Goal: Transaction & Acquisition: Purchase product/service

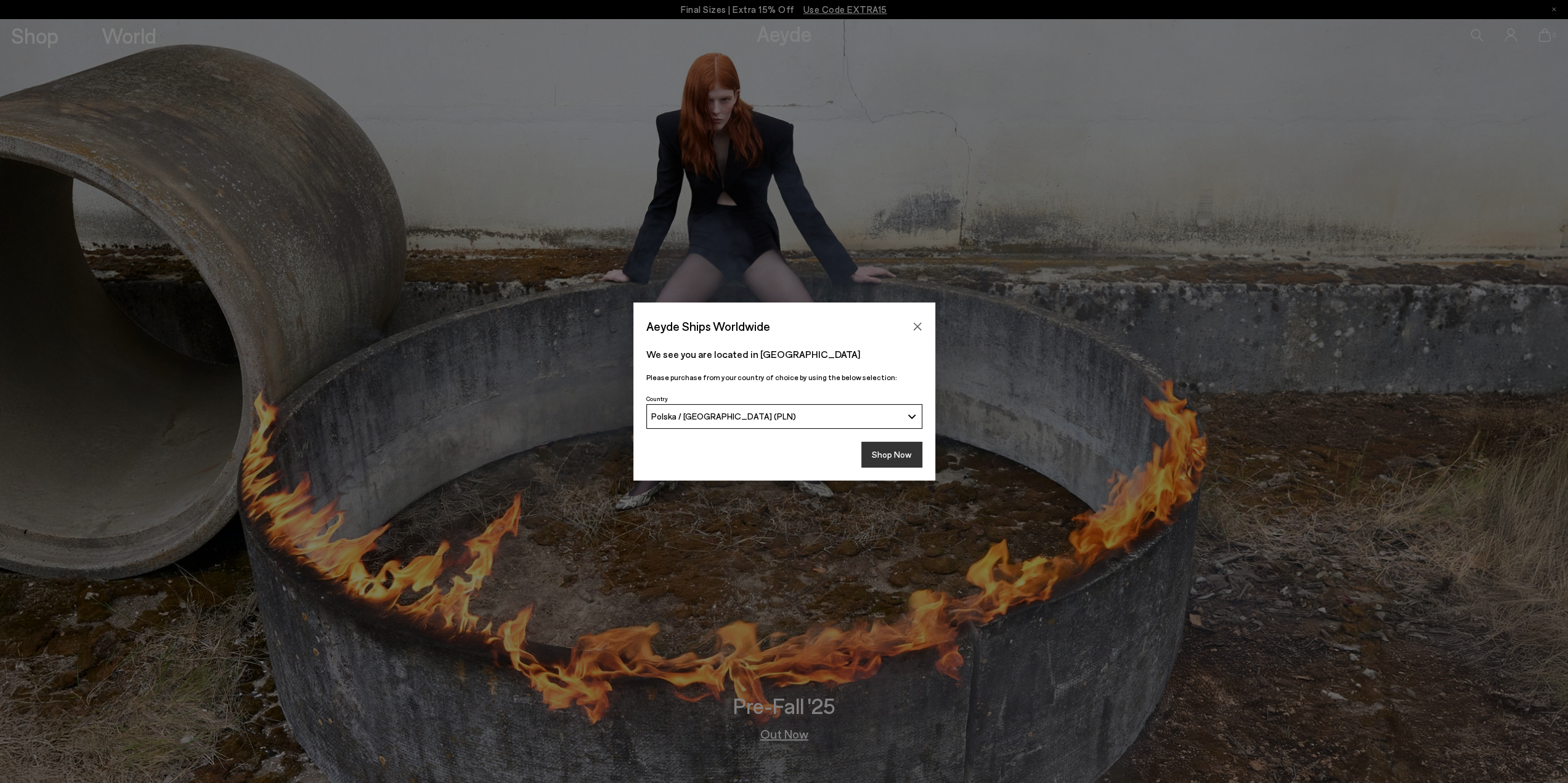
click at [896, 464] on button "Shop Now" at bounding box center [892, 454] width 61 height 26
click at [892, 456] on button "Shop Now" at bounding box center [892, 454] width 61 height 26
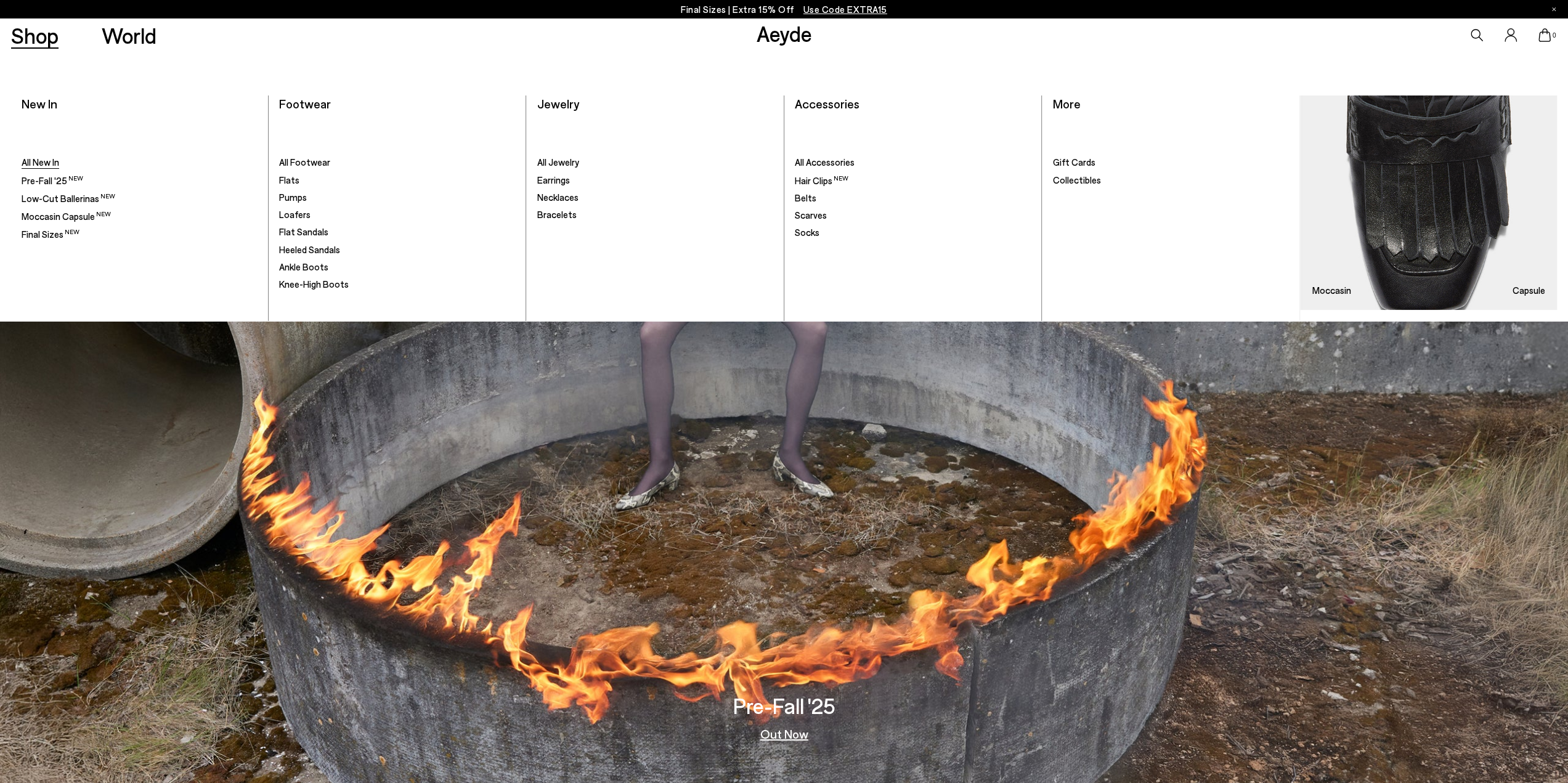
click at [37, 161] on span "All New In" at bounding box center [40, 162] width 38 height 11
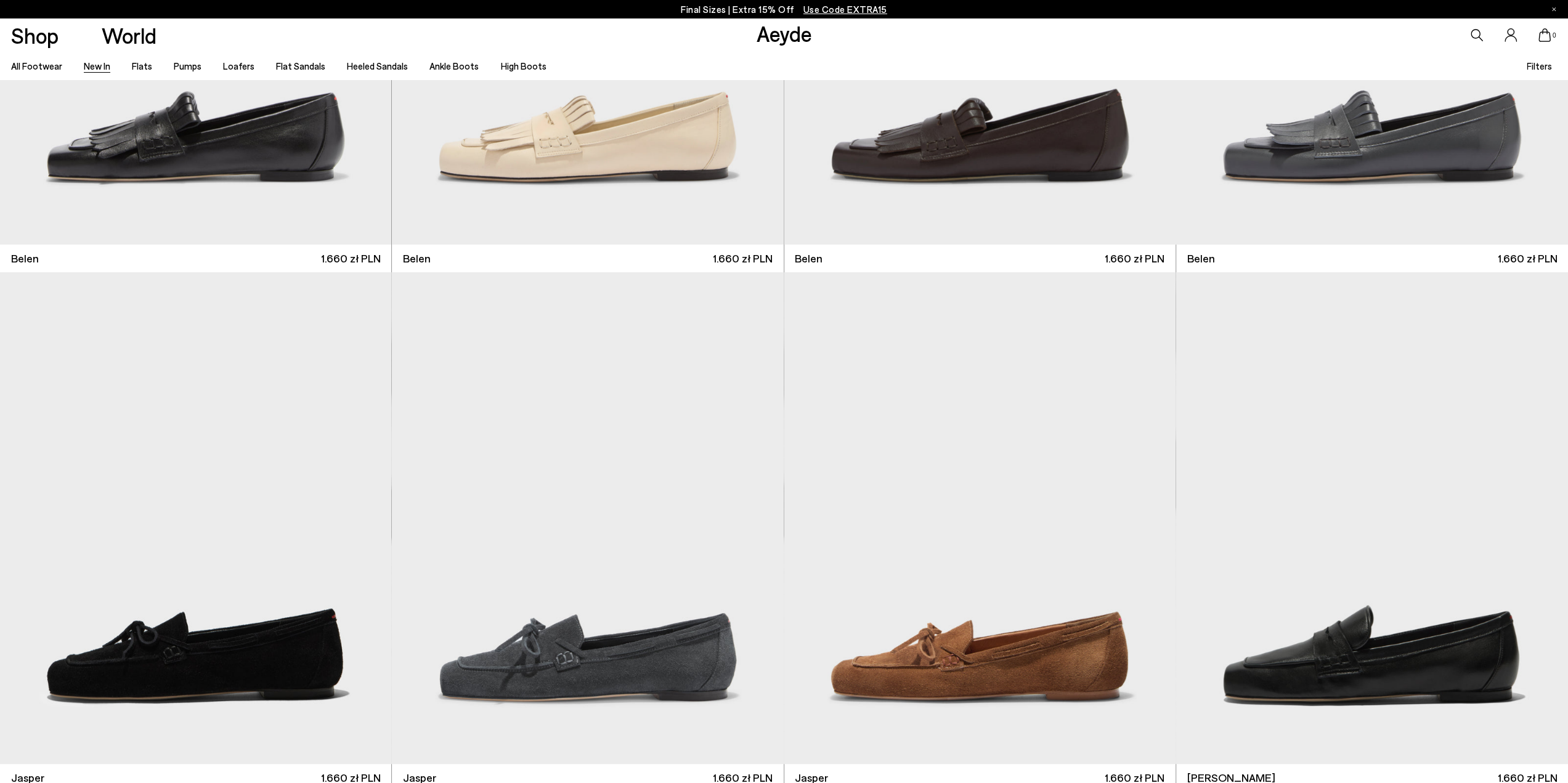
scroll to position [678, 0]
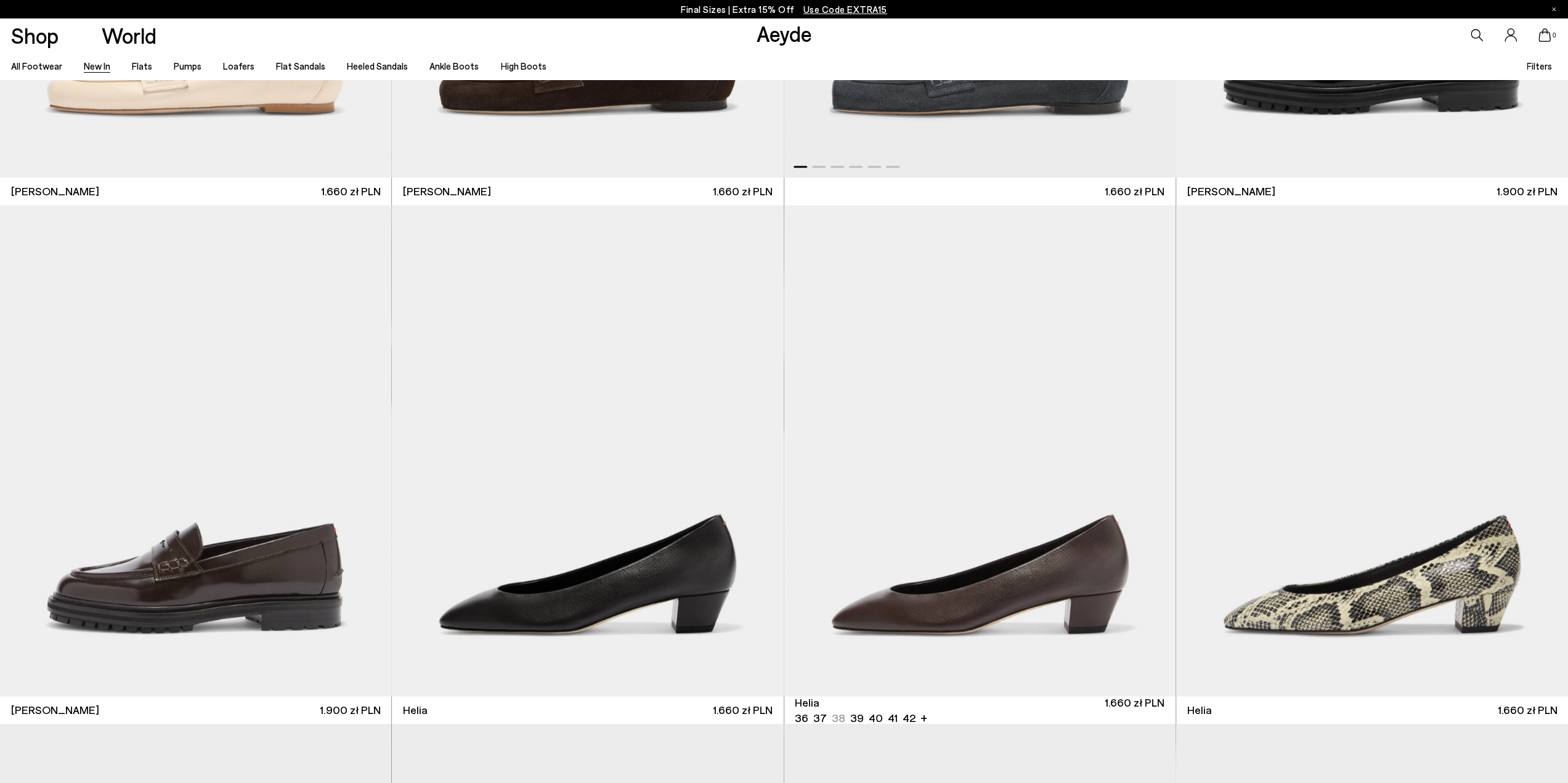
scroll to position [1541, 0]
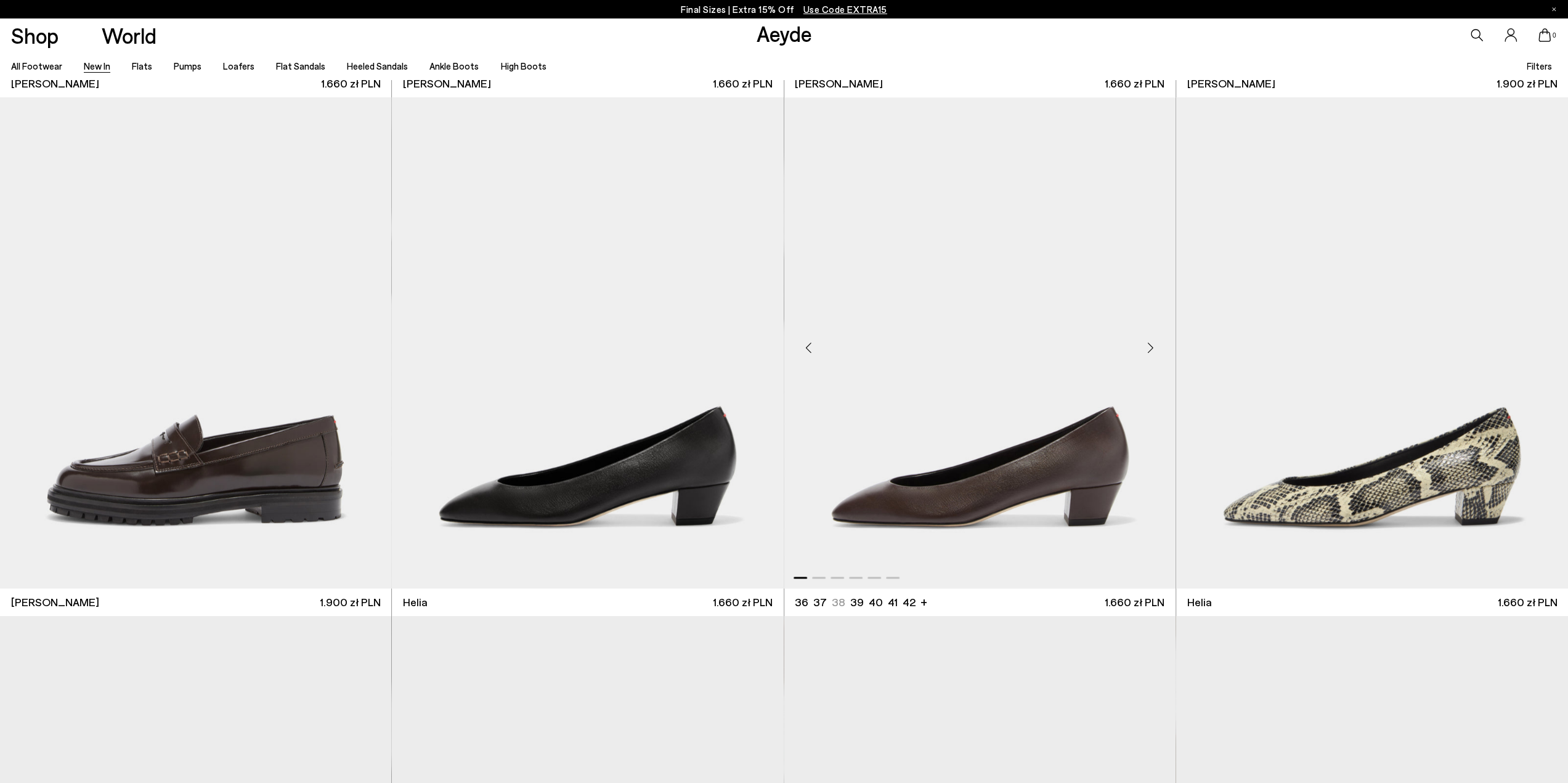
click at [1153, 351] on div "Next slide" at bounding box center [1151, 348] width 37 height 37
